Goal: Task Accomplishment & Management: Manage account settings

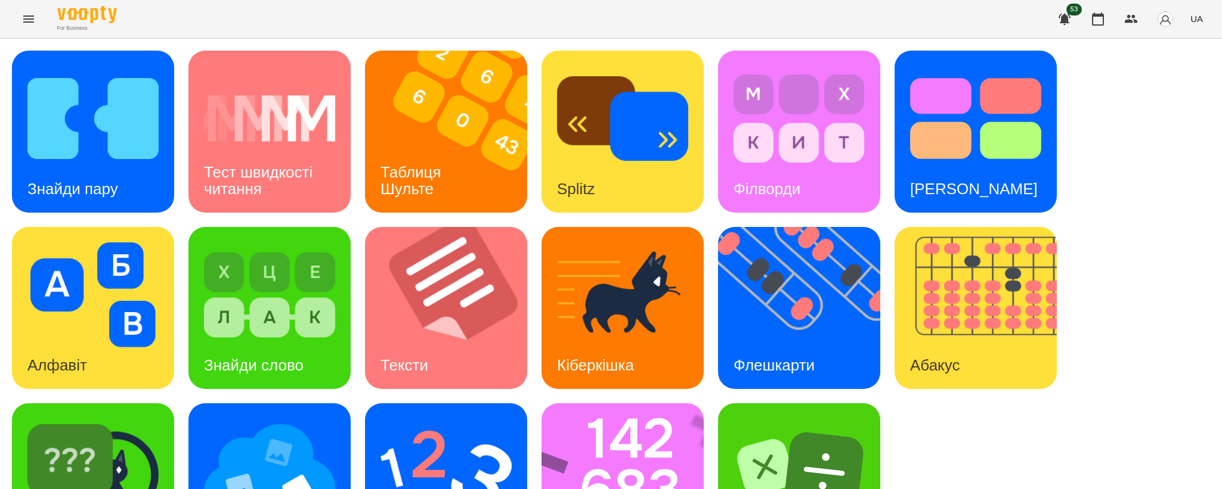
scroll to position [88, 0]
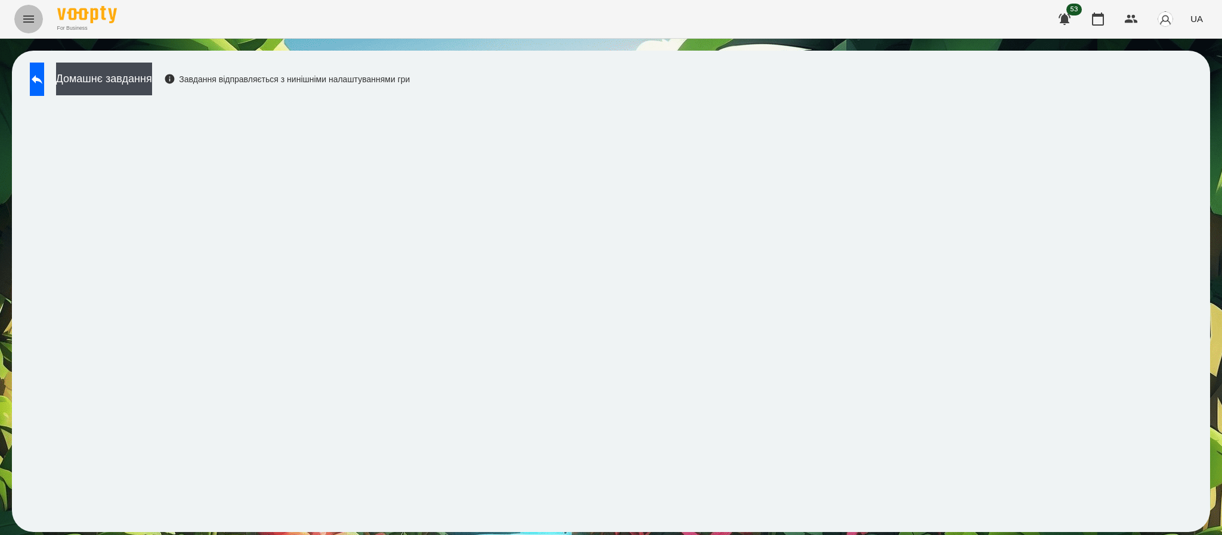
click at [14, 18] on button "Menu" at bounding box center [28, 19] width 29 height 29
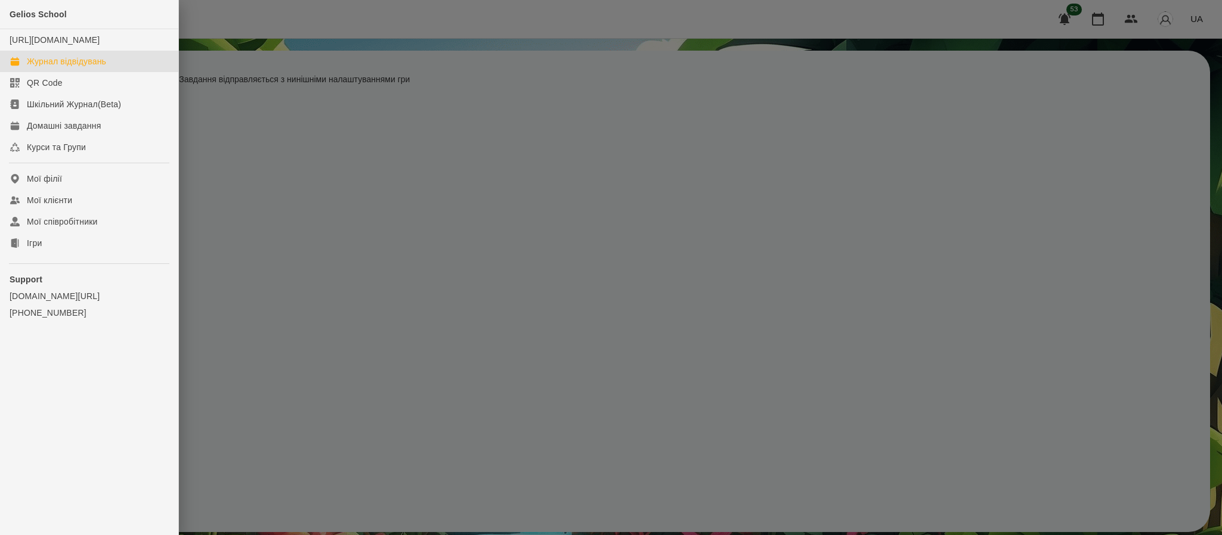
click at [75, 67] on div "Журнал відвідувань" at bounding box center [66, 61] width 79 height 12
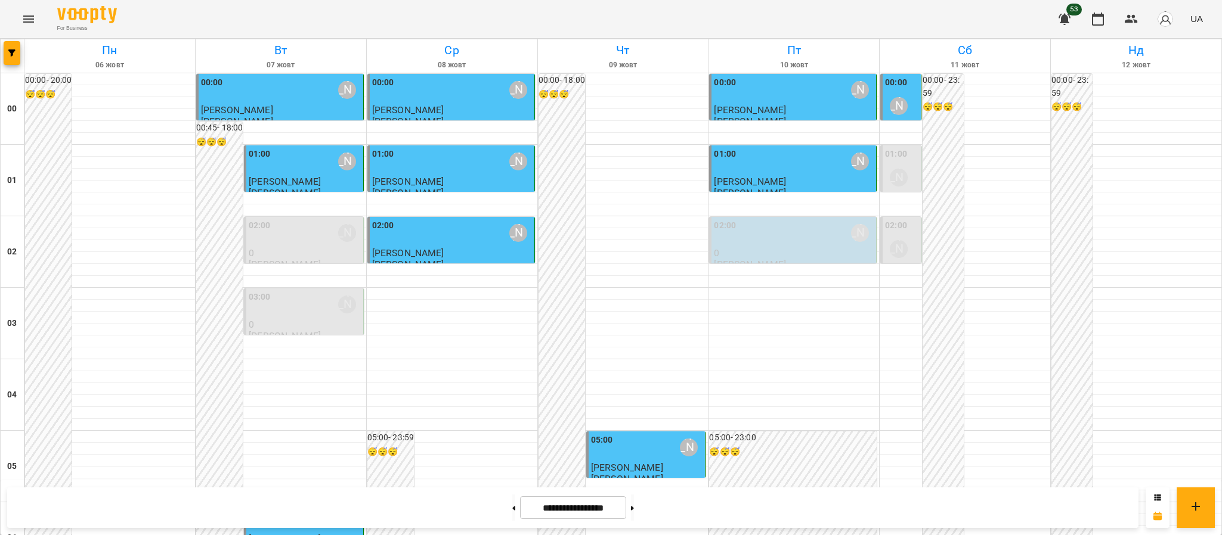
scroll to position [1151, 0]
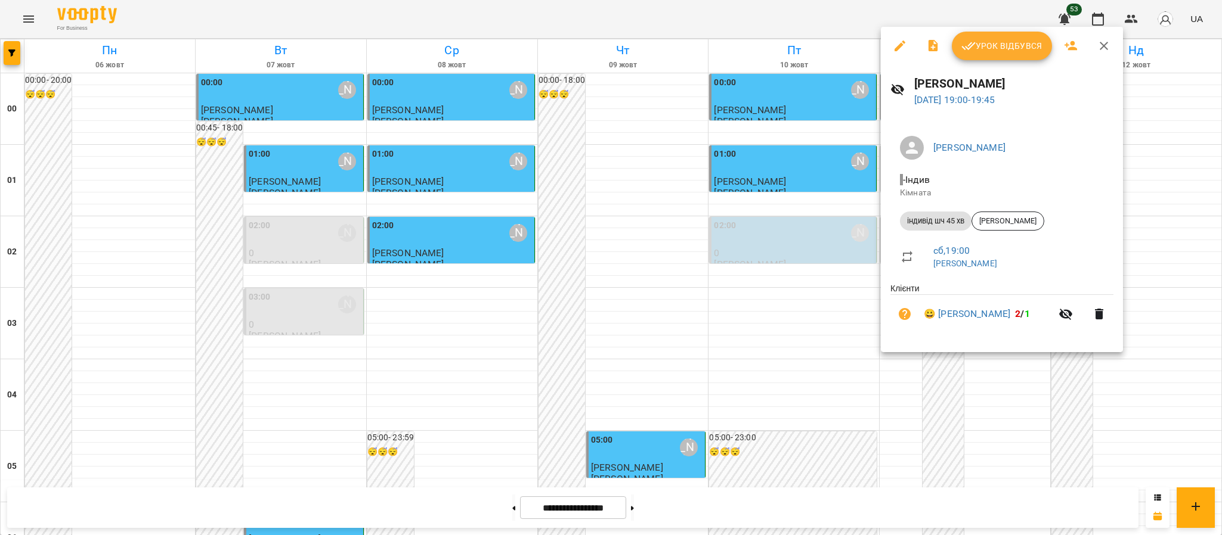
click at [1220, 398] on div at bounding box center [611, 267] width 1222 height 535
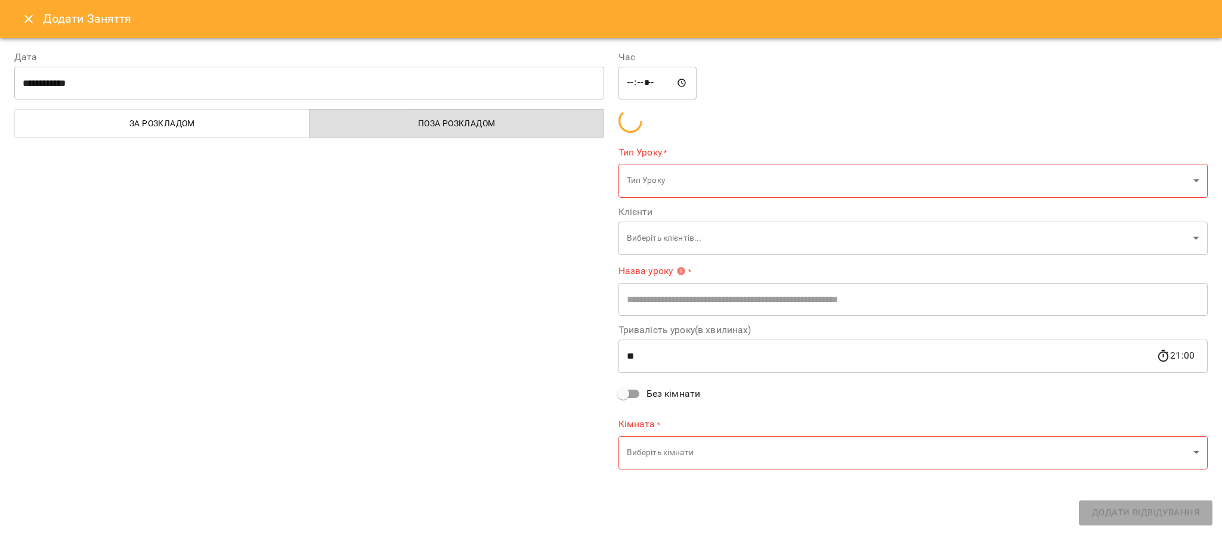
click at [1105, 300] on div "Час ***** ​ Тип Уроку * Тип Уроку ​ Клієнти Виберіть клієнтів... ​ Назва уроку …" at bounding box center [913, 261] width 604 height 451
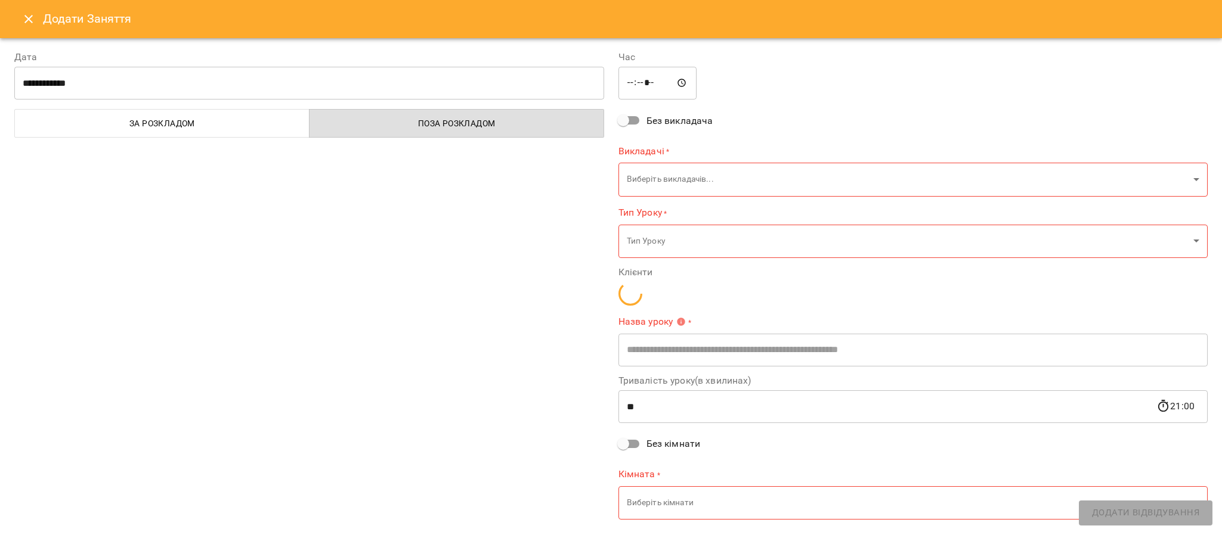
type input "**********"
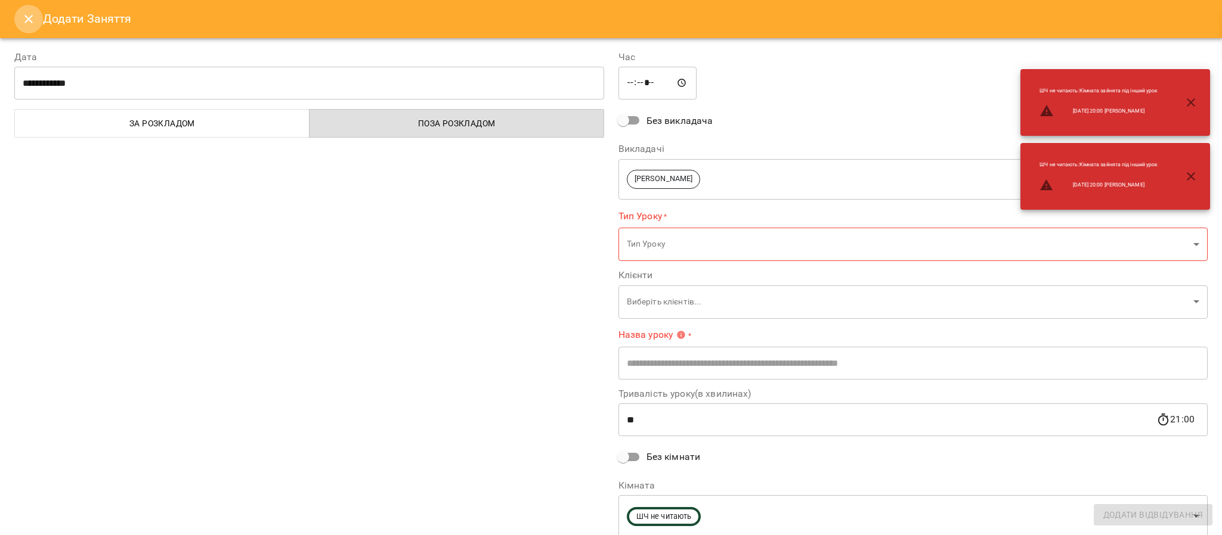
click at [26, 24] on icon "Close" at bounding box center [28, 19] width 14 height 14
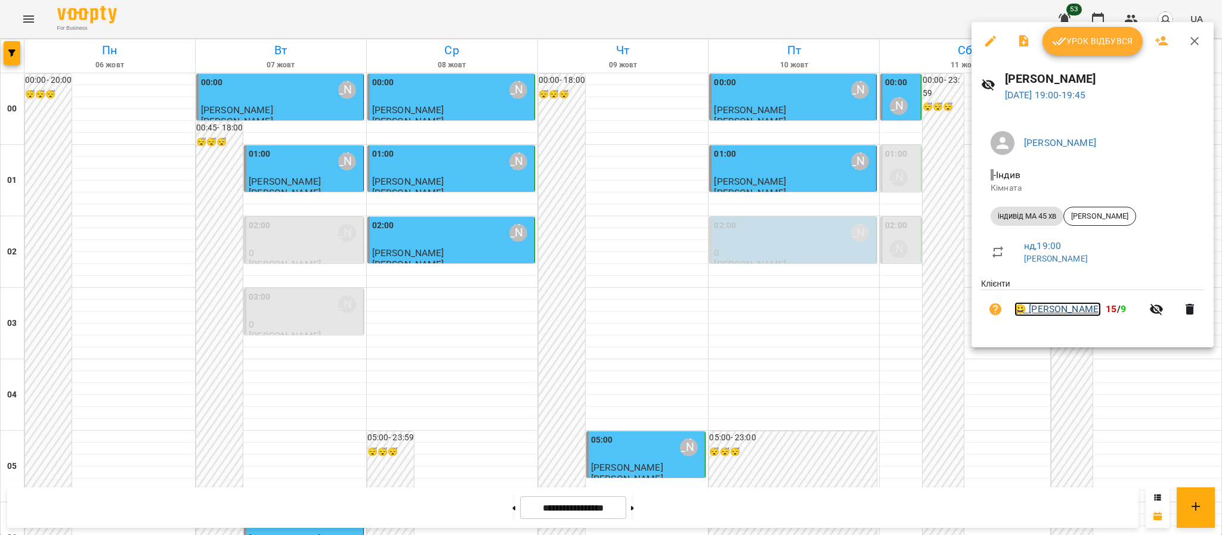
click at [1017, 314] on link "😀 [PERSON_NAME]" at bounding box center [1057, 309] width 86 height 14
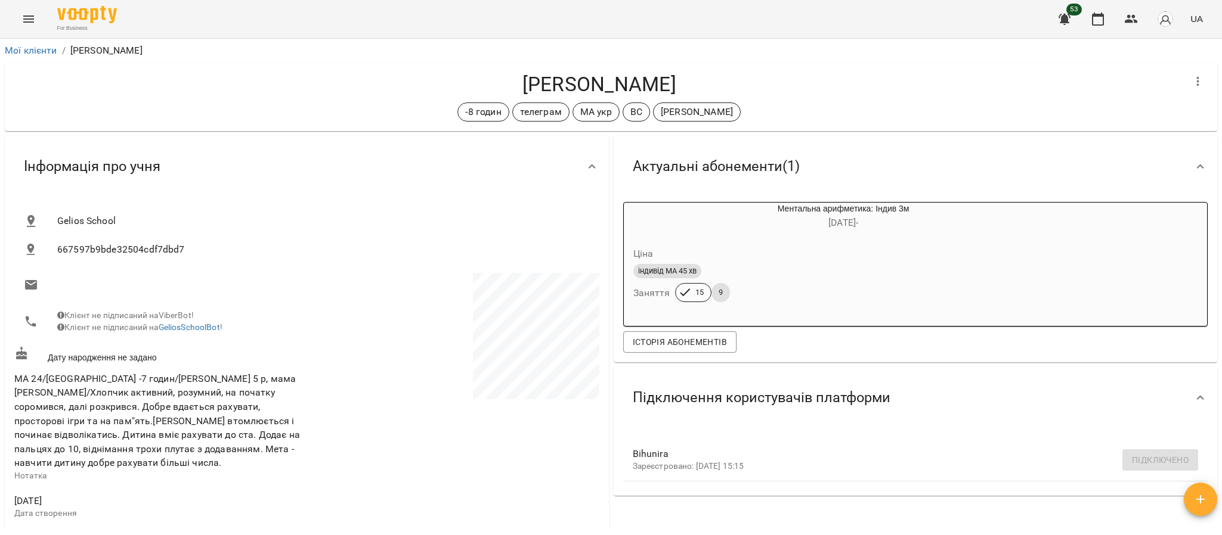
click at [2, 47] on div "Мої клієнти / [PERSON_NAME]" at bounding box center [610, 50] width 1217 height 19
click at [24, 24] on icon "Menu" at bounding box center [28, 19] width 14 height 14
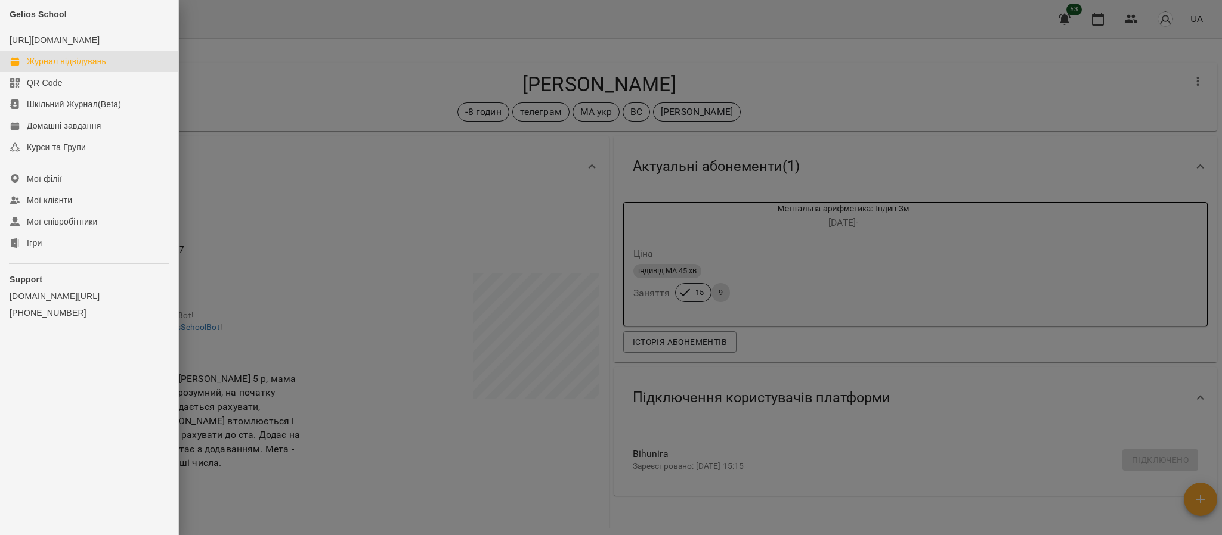
click at [53, 72] on link "Журнал відвідувань" at bounding box center [89, 61] width 178 height 21
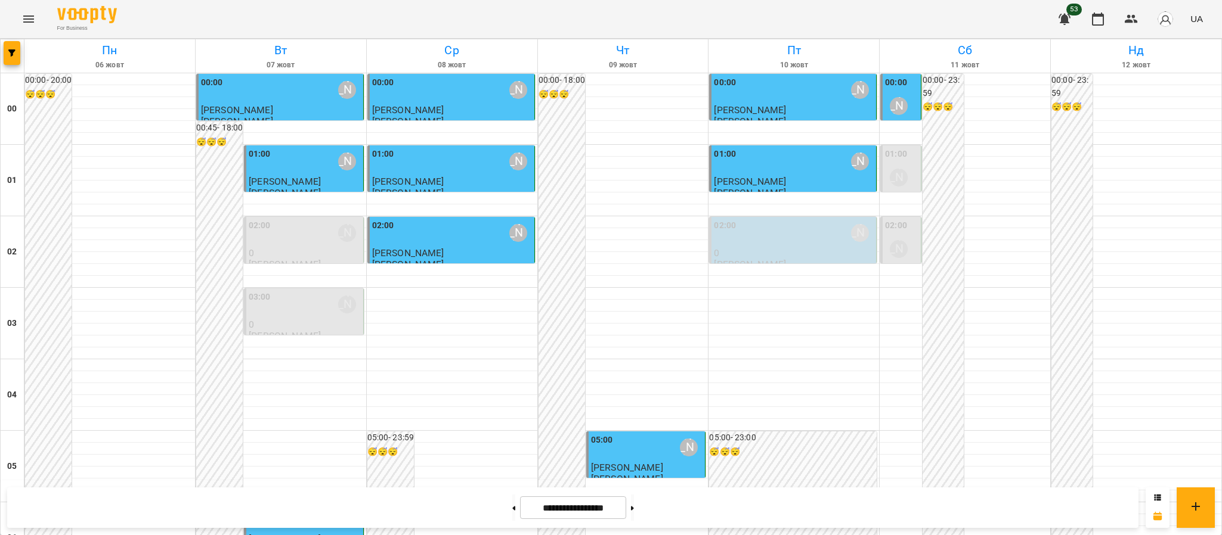
scroll to position [1126, 0]
